Goal: Task Accomplishment & Management: Manage account settings

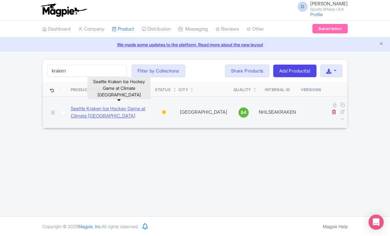
type input "kraken"
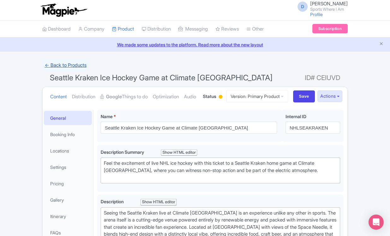
click at [56, 65] on link "← Back to Products" at bounding box center [65, 65] width 47 height 12
